Goal: Task Accomplishment & Management: Complete application form

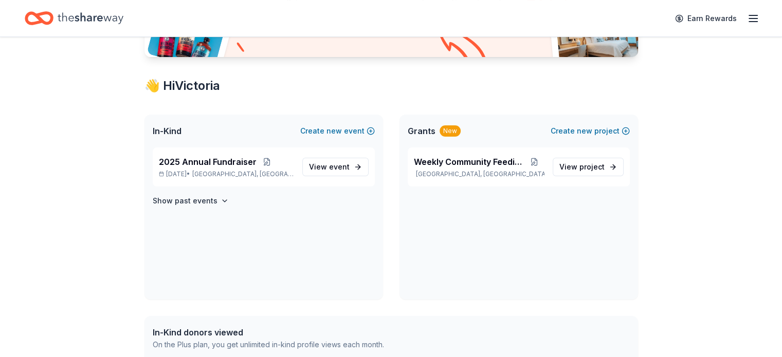
scroll to position [206, 0]
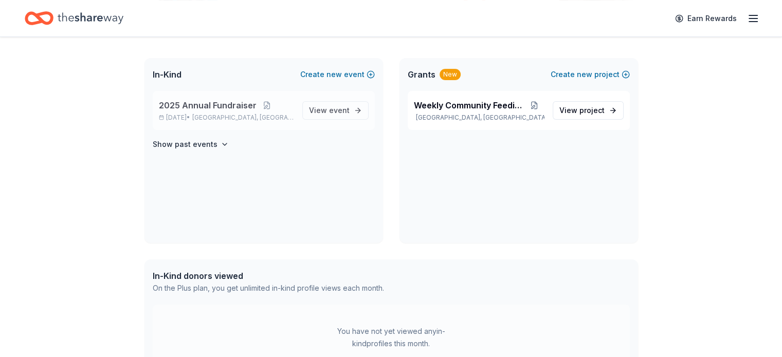
click at [238, 103] on span "2025 Annual Fundraiser" at bounding box center [208, 105] width 98 height 12
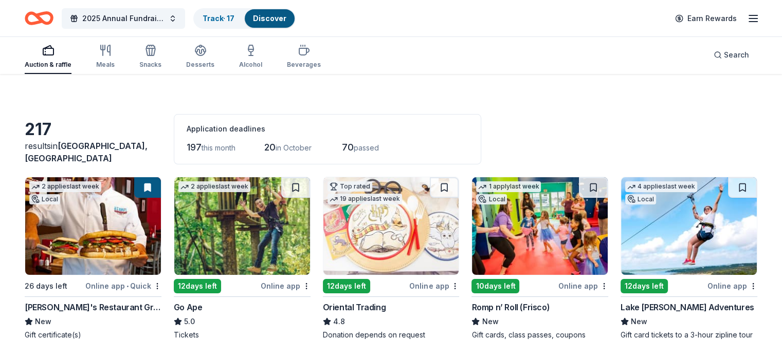
scroll to position [21, 0]
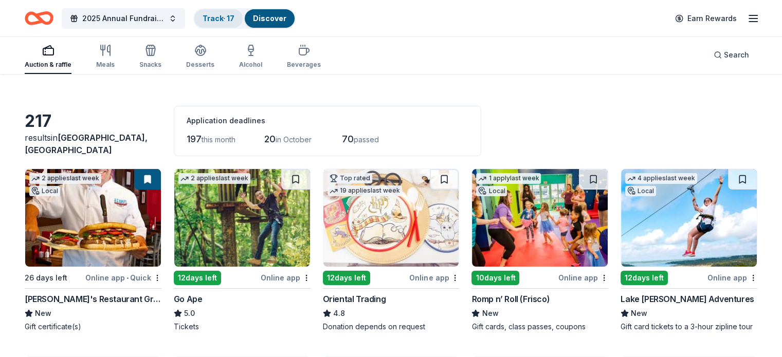
click at [234, 20] on link "Track · 17" at bounding box center [218, 18] width 32 height 9
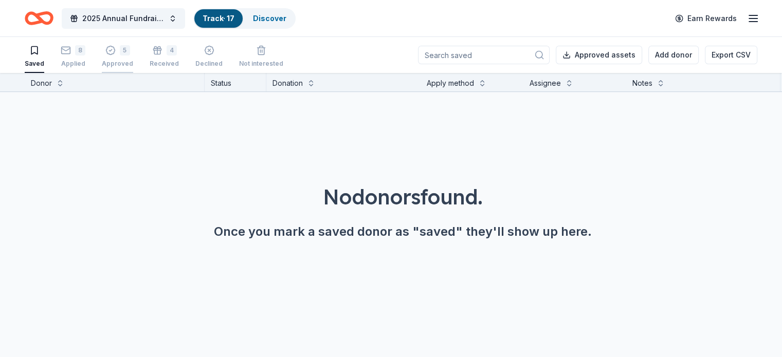
click at [130, 54] on div "5" at bounding box center [125, 50] width 10 height 10
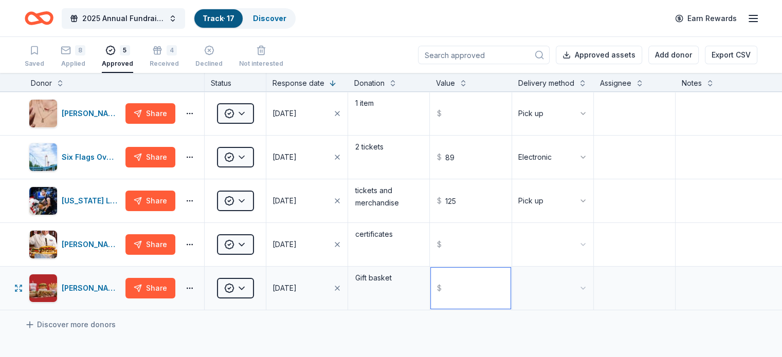
click at [459, 298] on input "text" at bounding box center [470, 288] width 79 height 41
type input "100.00"
click at [456, 128] on input "text" at bounding box center [470, 113] width 79 height 41
type input "100.00"
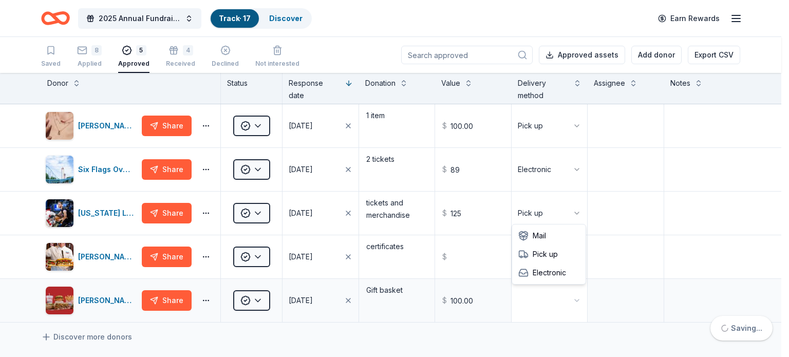
click at [572, 300] on html "2025 Annual Fundraiser Track · 17 Discover Earn Rewards Saved 8 Applied 5 Appro…" at bounding box center [394, 178] width 789 height 357
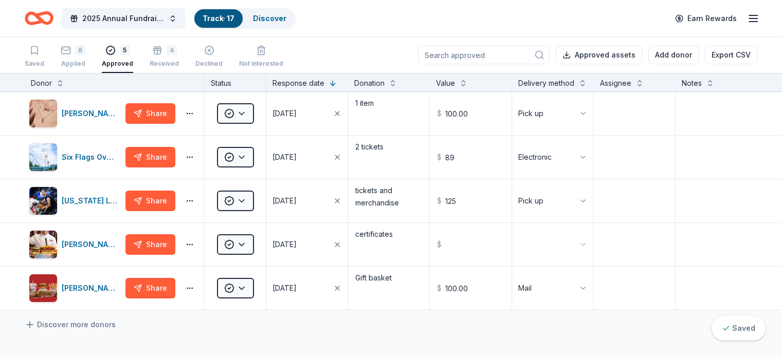
click at [424, 337] on div "Discover more donors" at bounding box center [391, 324] width 782 height 29
click at [85, 51] on div "8" at bounding box center [80, 50] width 10 height 10
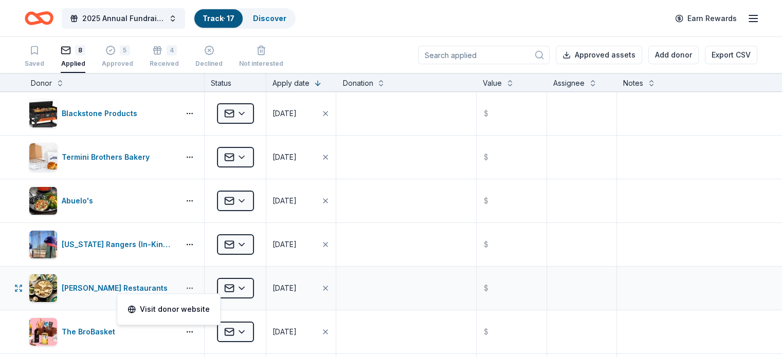
click at [200, 285] on button "button" at bounding box center [189, 288] width 21 height 8
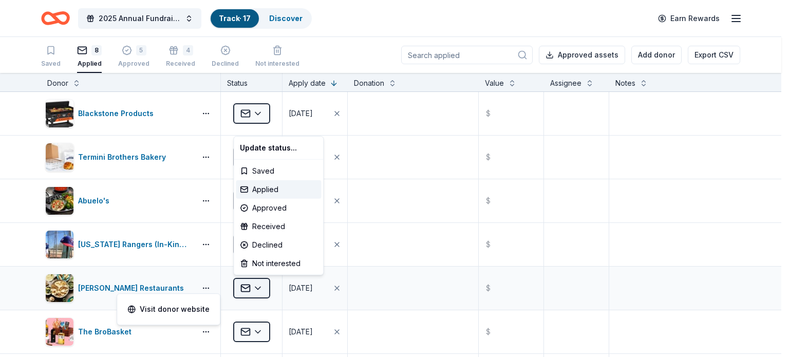
click at [261, 285] on html "2025 Annual Fundraiser Track · 17 Discover Earn Rewards Saved 8 Applied 5 Appro…" at bounding box center [394, 178] width 789 height 357
click at [284, 227] on div "Received" at bounding box center [278, 226] width 85 height 19
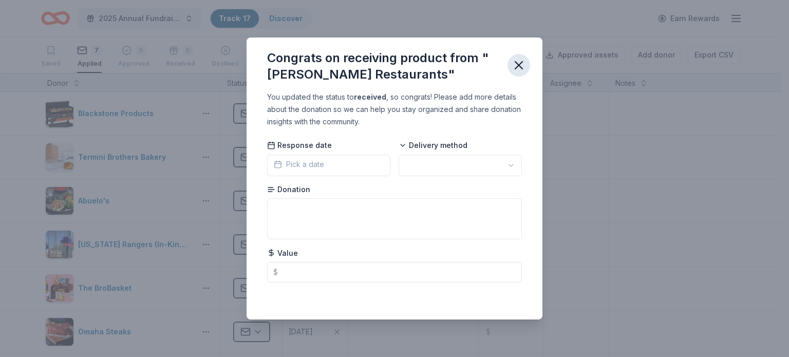
click at [518, 65] on icon "button" at bounding box center [518, 65] width 7 height 7
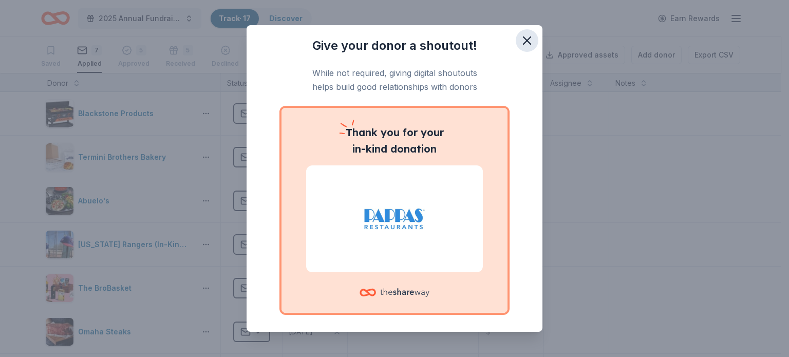
click at [522, 45] on icon "button" at bounding box center [527, 40] width 14 height 14
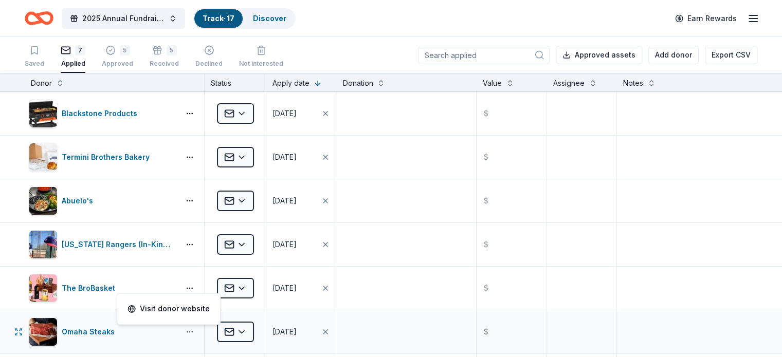
click at [200, 331] on button "button" at bounding box center [189, 332] width 21 height 8
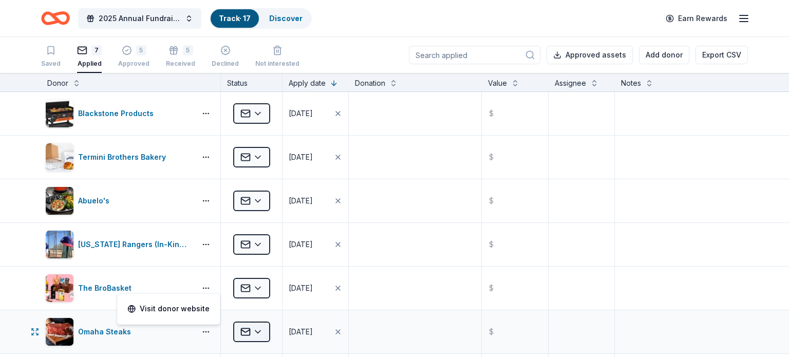
click at [256, 332] on html "2025 Annual Fundraiser Track · 17 Discover Earn Rewards Saved 7 Applied 5 Appro…" at bounding box center [394, 178] width 789 height 357
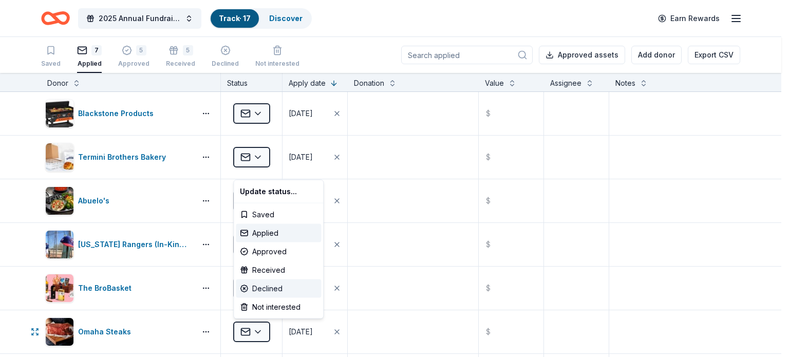
click at [274, 285] on div "Declined" at bounding box center [278, 289] width 85 height 19
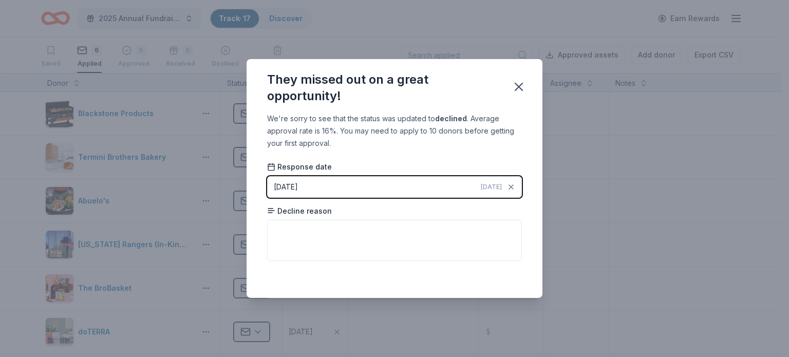
click at [290, 188] on div "[DATE]" at bounding box center [286, 187] width 24 height 12
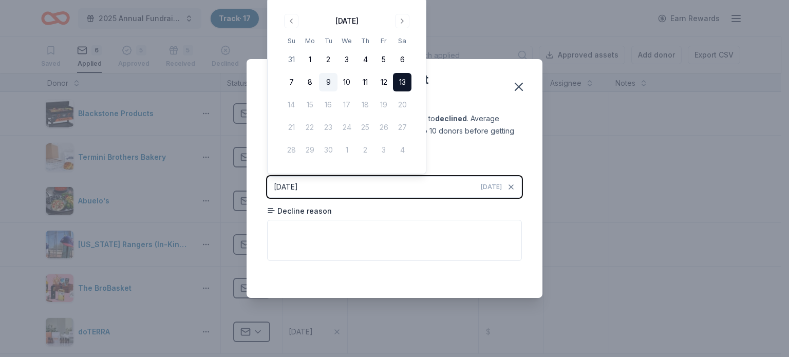
click at [331, 78] on button "9" at bounding box center [328, 82] width 19 height 19
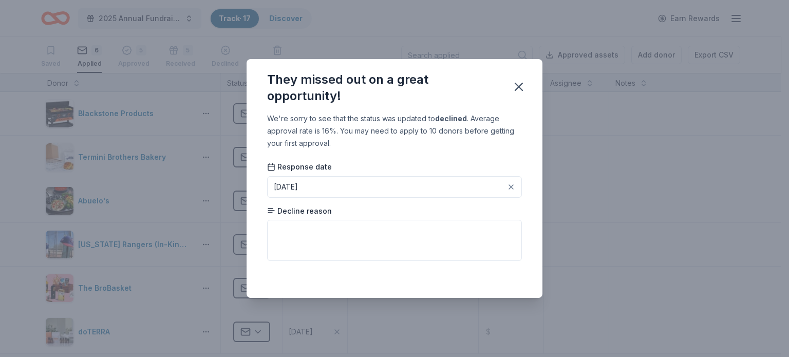
click at [519, 159] on div "We're sorry to see that the status was updated to declined . Average approval r…" at bounding box center [395, 206] width 296 height 186
click at [517, 91] on icon "button" at bounding box center [519, 87] width 14 height 14
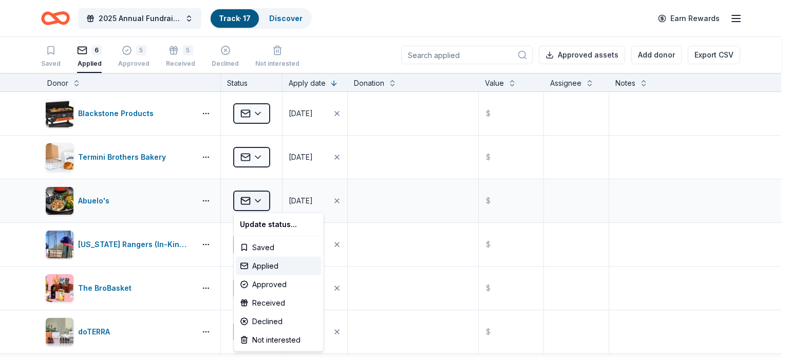
click at [261, 199] on html "2025 Annual Fundraiser Track · 17 Discover Earn Rewards Saved 6 Applied 5 Appro…" at bounding box center [394, 178] width 789 height 357
click at [275, 318] on div "Declined" at bounding box center [278, 321] width 85 height 19
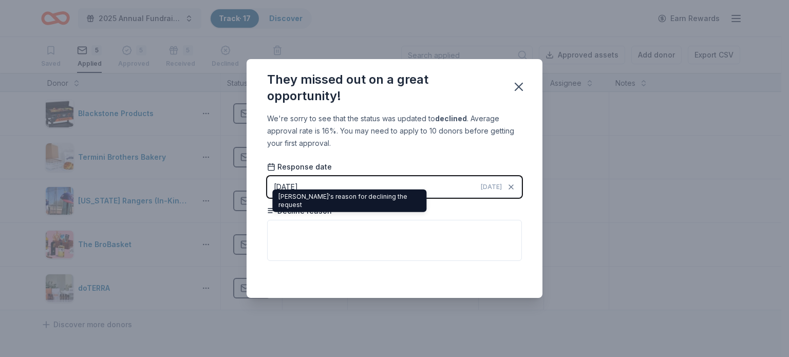
click at [296, 194] on div "[PERSON_NAME]'s reason for declining the request [PERSON_NAME]'s reason for dec…" at bounding box center [349, 201] width 154 height 23
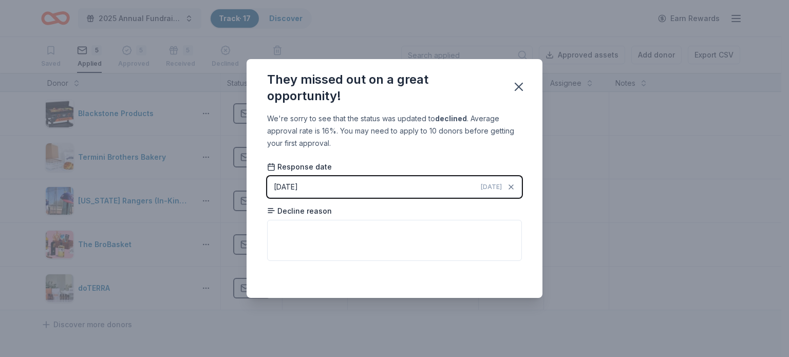
click at [348, 183] on button "[DATE] [DATE]" at bounding box center [394, 187] width 255 height 22
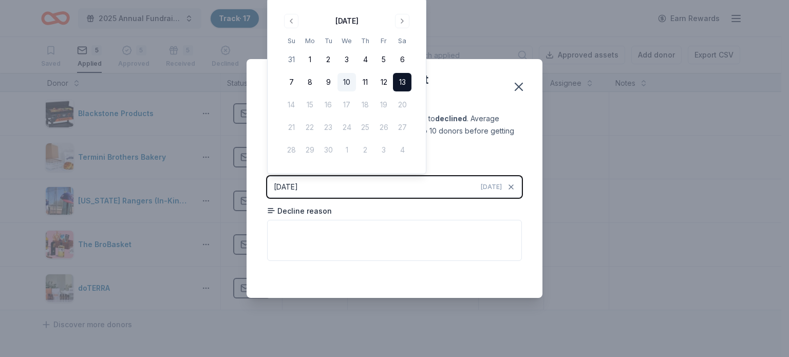
click at [346, 85] on button "10" at bounding box center [347, 82] width 19 height 19
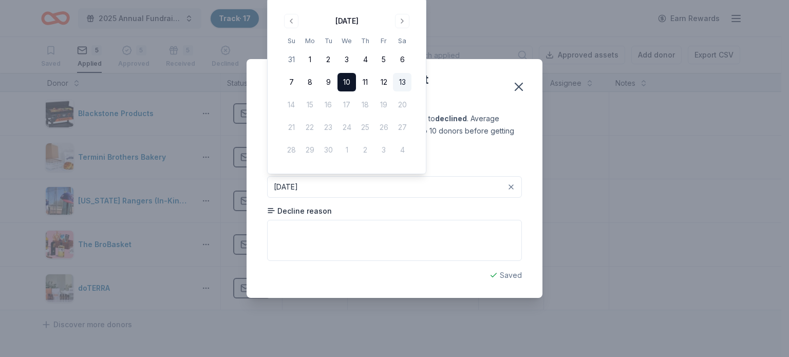
click at [530, 114] on div "We're sorry to see that the status was updated to declined . Average approval r…" at bounding box center [395, 206] width 296 height 186
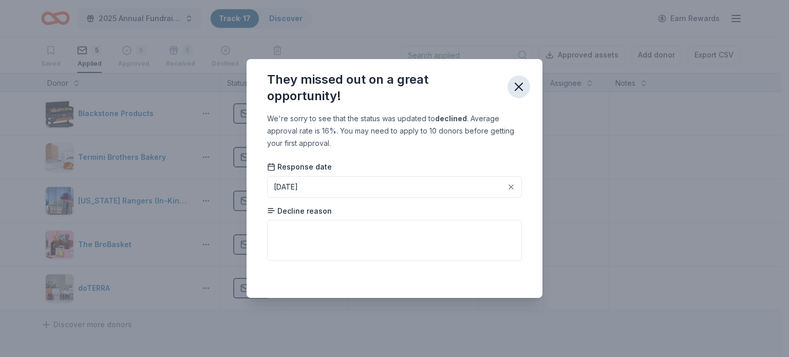
click at [519, 86] on icon "button" at bounding box center [518, 86] width 7 height 7
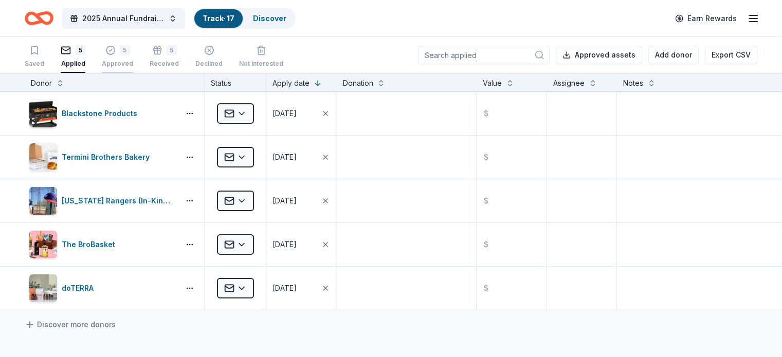
click at [133, 52] on div "5" at bounding box center [117, 50] width 31 height 10
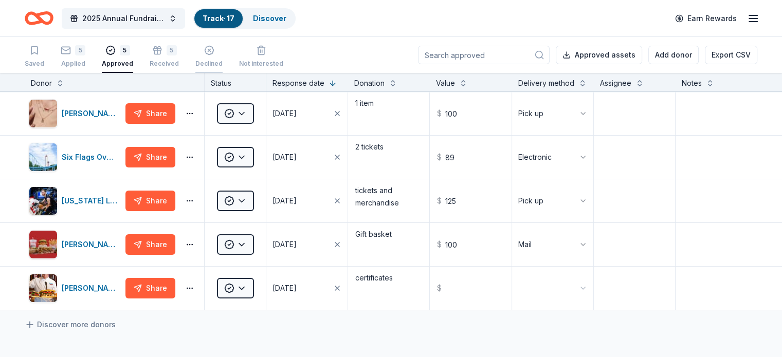
click at [214, 51] on icon "button" at bounding box center [209, 46] width 10 height 10
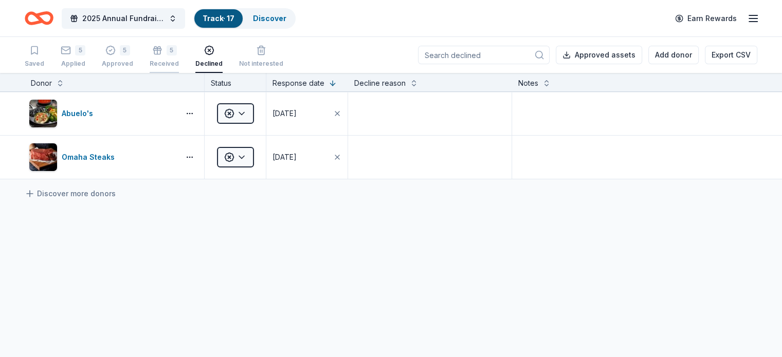
click at [162, 55] on icon "button" at bounding box center [157, 50] width 10 height 10
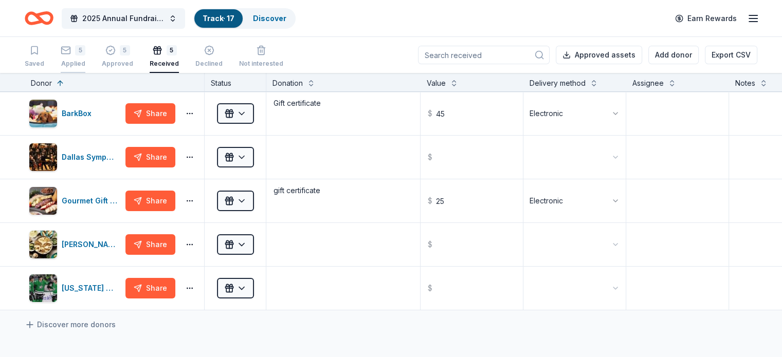
click at [85, 53] on div "5" at bounding box center [73, 50] width 25 height 10
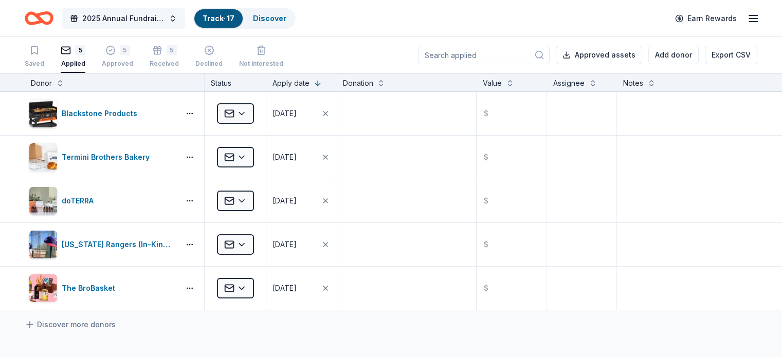
click at [164, 20] on span "2025 Annual Fundraiser" at bounding box center [123, 18] width 82 height 12
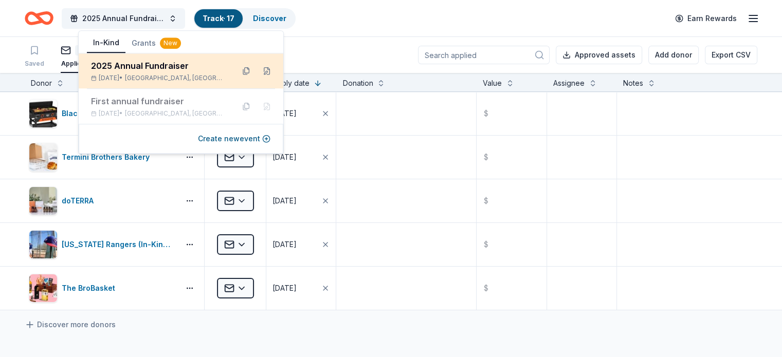
click at [152, 65] on div "2025 Annual Fundraiser" at bounding box center [158, 66] width 135 height 12
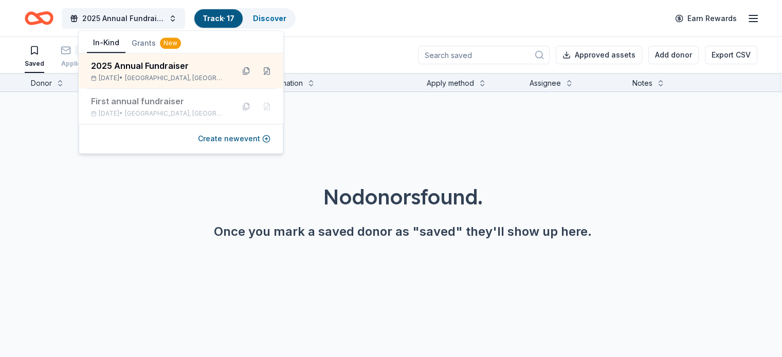
click at [70, 177] on div "No donors found. Once you mark a saved donor as "saved" they'll show up here." at bounding box center [403, 182] width 782 height 181
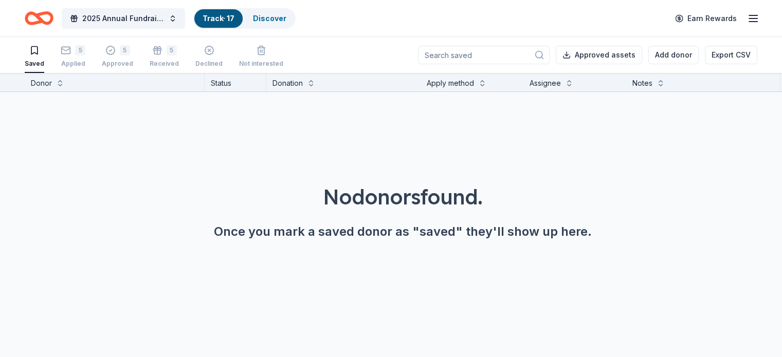
click at [51, 20] on icon "Home" at bounding box center [39, 18] width 29 height 24
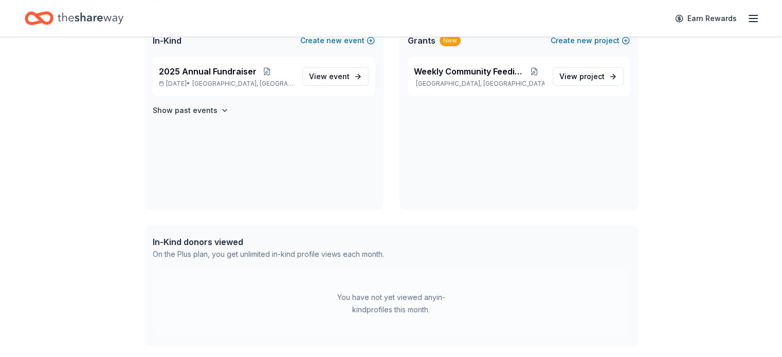
scroll to position [267, 0]
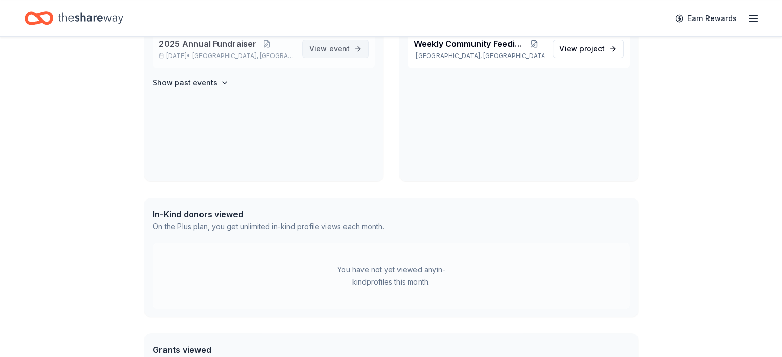
click at [337, 49] on span "event" at bounding box center [339, 48] width 21 height 9
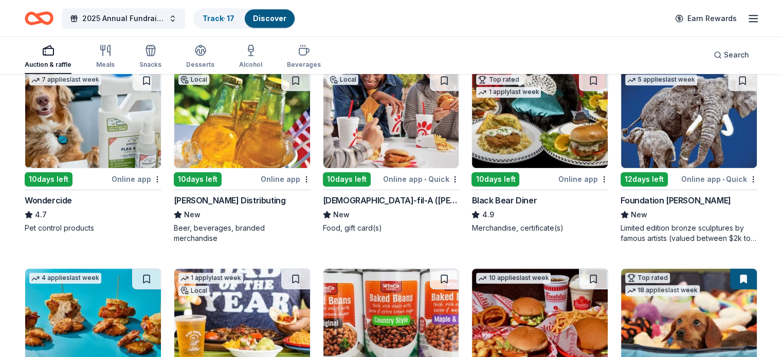
scroll to position [514, 0]
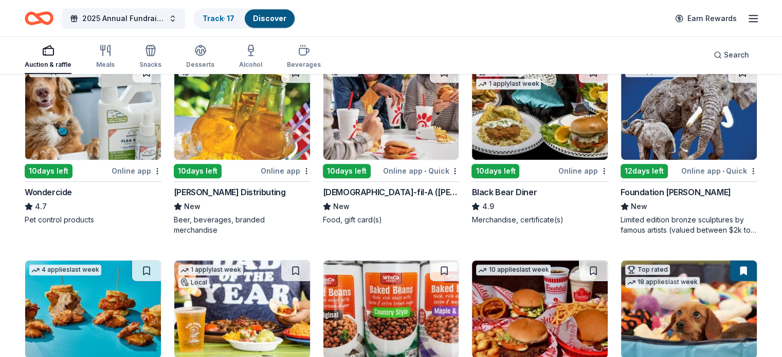
click at [646, 198] on div "Foundation [PERSON_NAME]" at bounding box center [675, 192] width 110 height 12
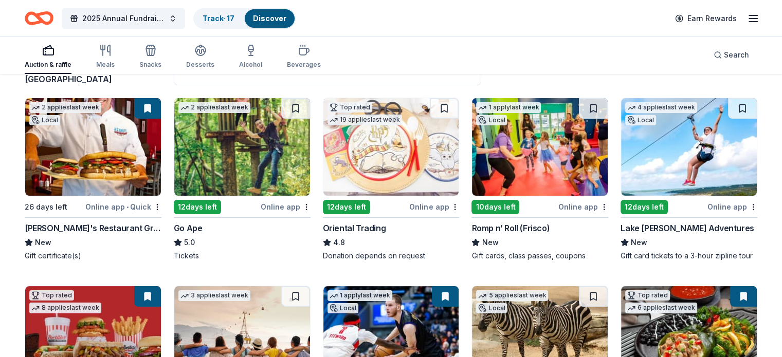
scroll to position [112, 0]
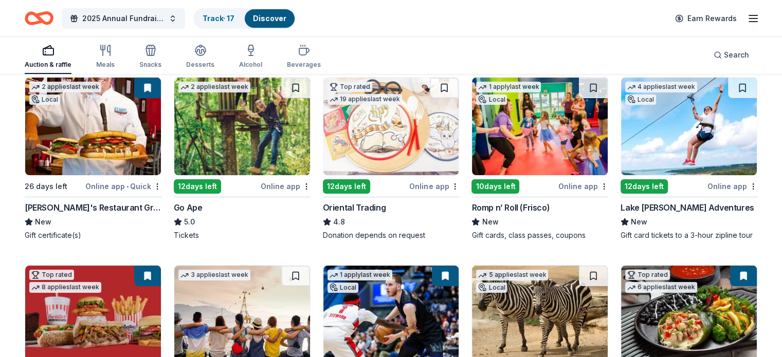
click at [633, 205] on div "Lake [PERSON_NAME] Adventures" at bounding box center [686, 207] width 133 height 12
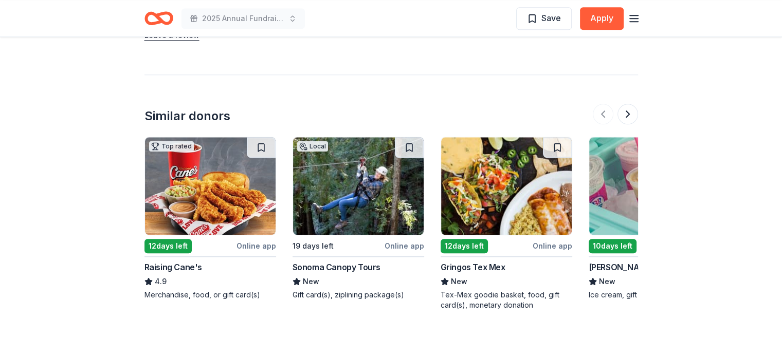
scroll to position [1110, 0]
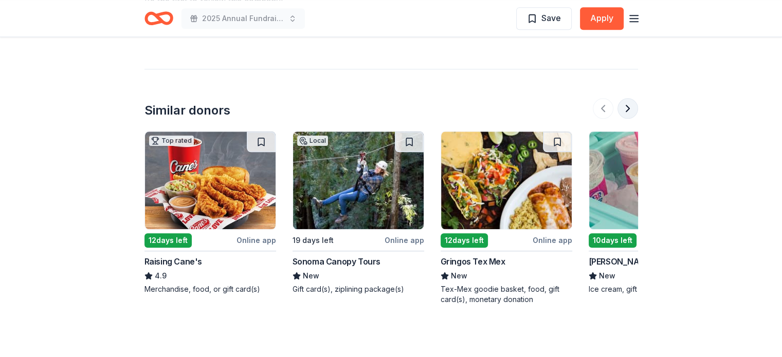
click at [625, 108] on button at bounding box center [627, 108] width 21 height 21
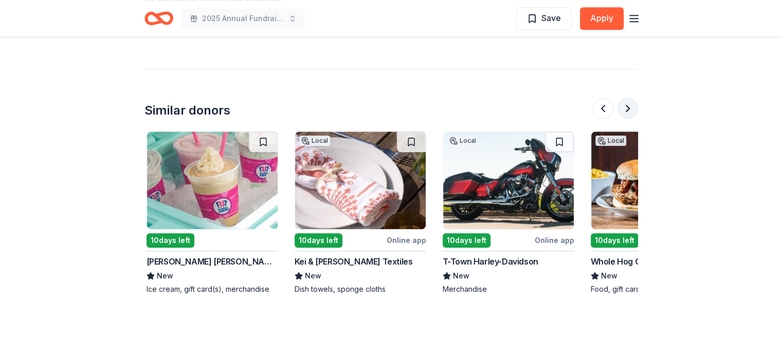
scroll to position [0, 444]
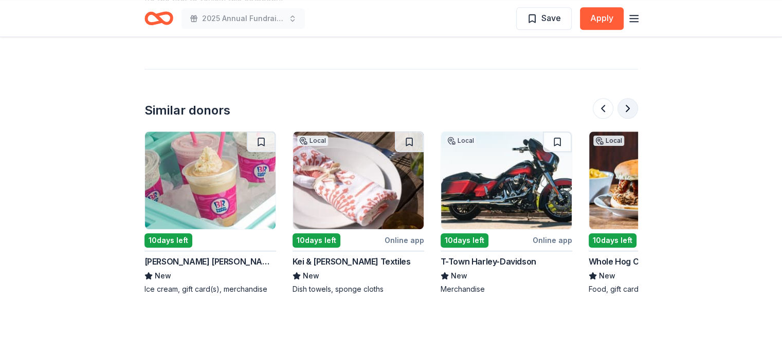
click at [625, 108] on button at bounding box center [627, 108] width 21 height 21
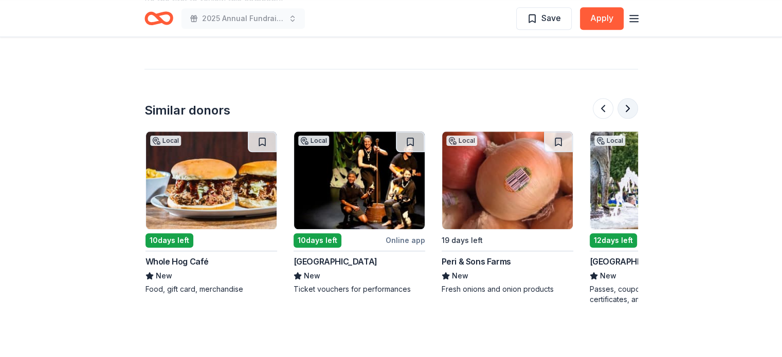
scroll to position [0, 888]
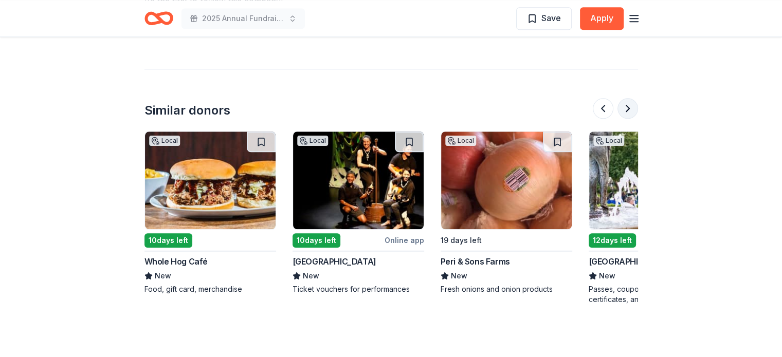
click at [625, 108] on button at bounding box center [627, 108] width 21 height 21
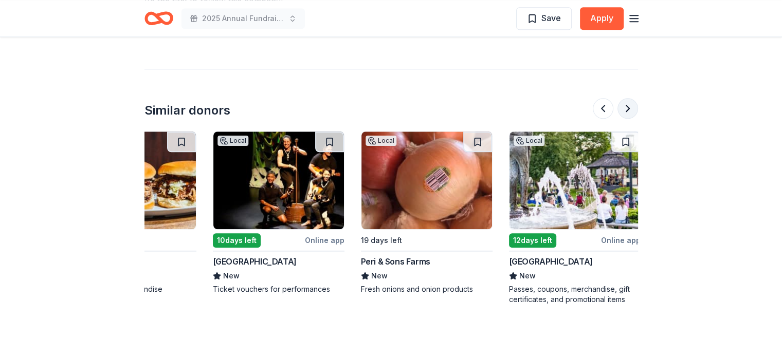
scroll to position [0, 970]
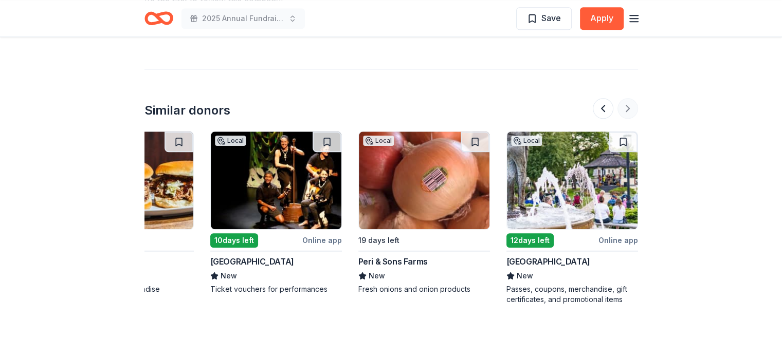
click at [625, 108] on div at bounding box center [615, 108] width 45 height 21
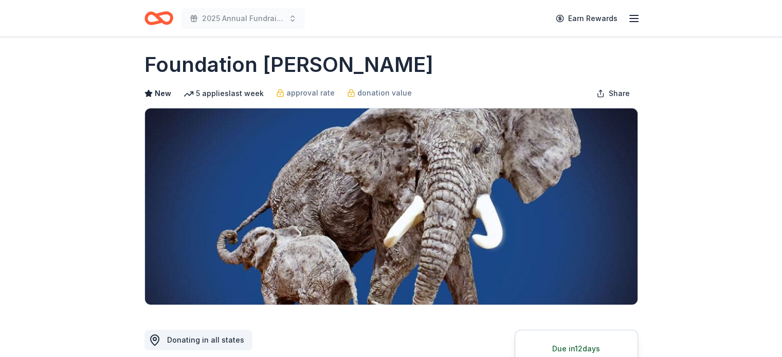
scroll to position [0, 0]
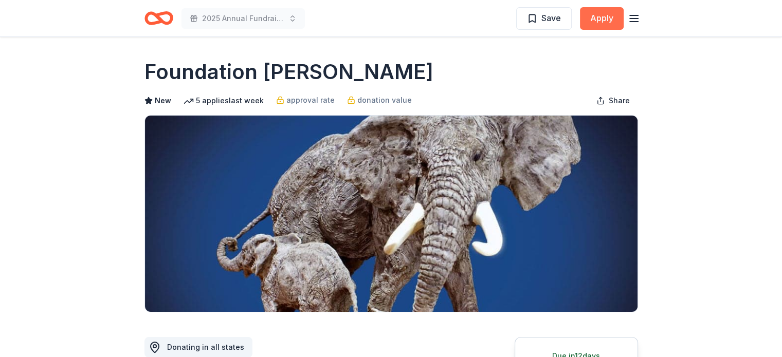
click at [601, 17] on button "Apply" at bounding box center [602, 18] width 44 height 23
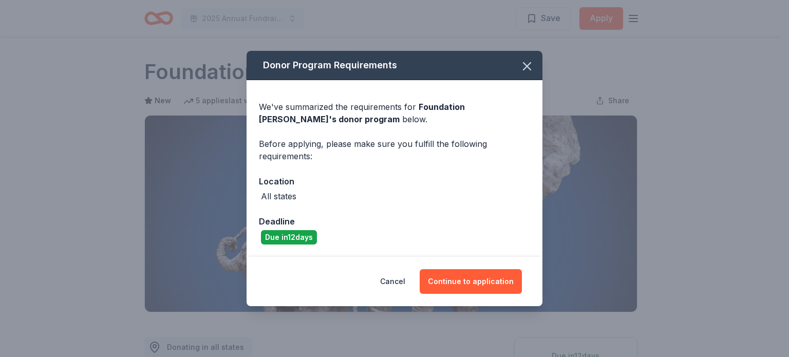
click at [375, 199] on div "All states" at bounding box center [394, 196] width 271 height 12
click at [529, 68] on icon "button" at bounding box center [527, 66] width 7 height 7
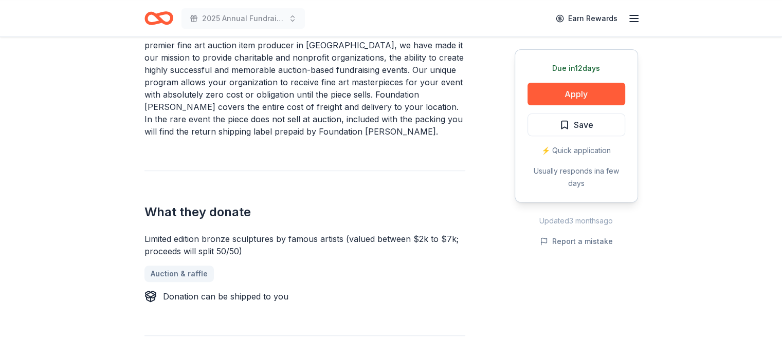
scroll to position [452, 0]
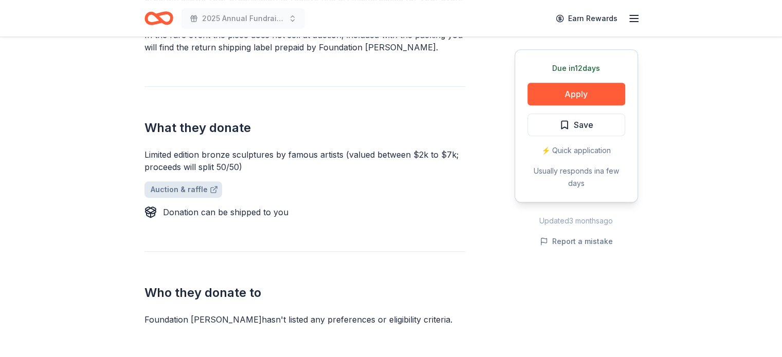
click at [193, 190] on link "Auction & raffle" at bounding box center [183, 189] width 78 height 16
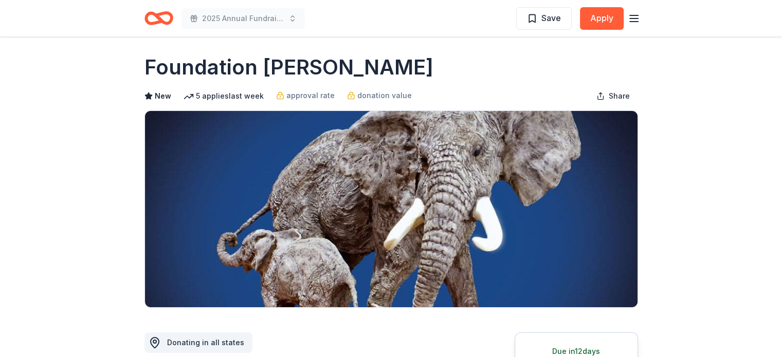
scroll to position [0, 0]
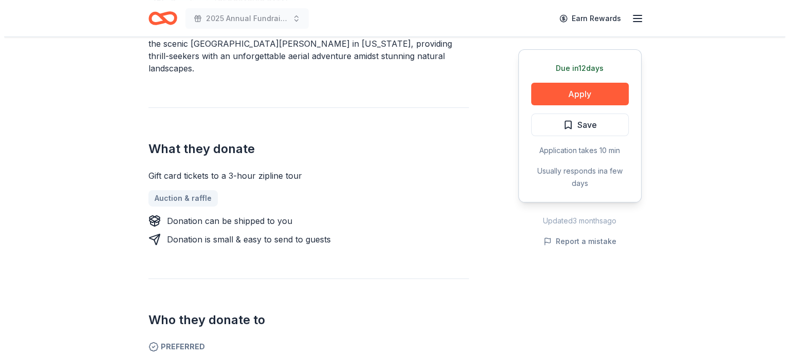
scroll to position [329, 0]
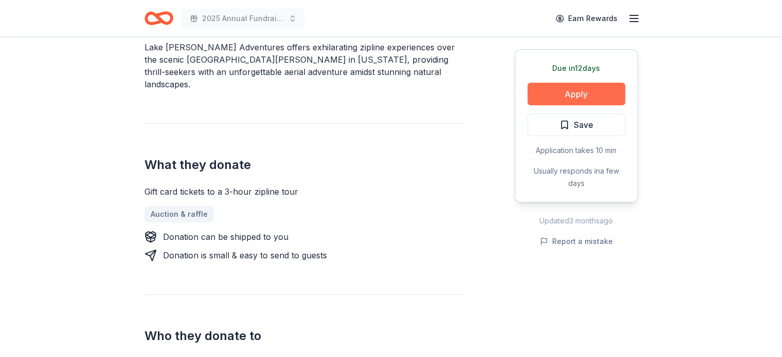
click at [566, 97] on button "Apply" at bounding box center [576, 94] width 98 height 23
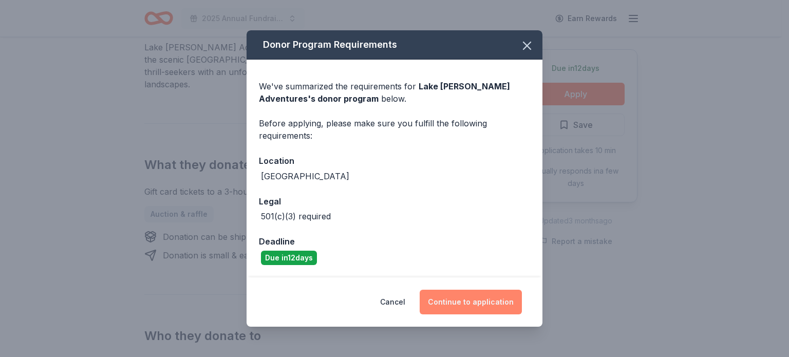
click at [456, 302] on button "Continue to application" at bounding box center [471, 302] width 102 height 25
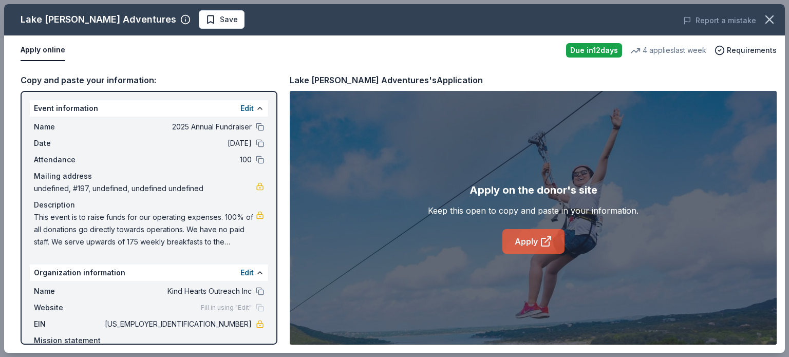
click at [543, 242] on icon at bounding box center [546, 241] width 12 height 12
